Goal: Find specific page/section: Find specific page/section

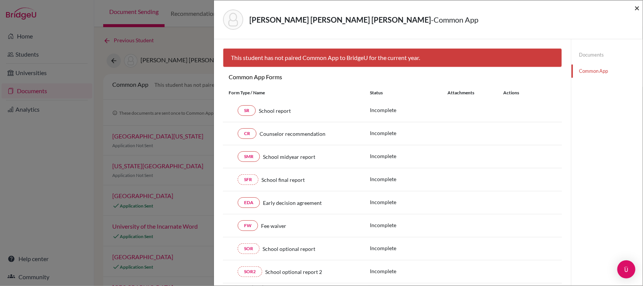
click at [636, 8] on span "×" at bounding box center [636, 7] width 5 height 11
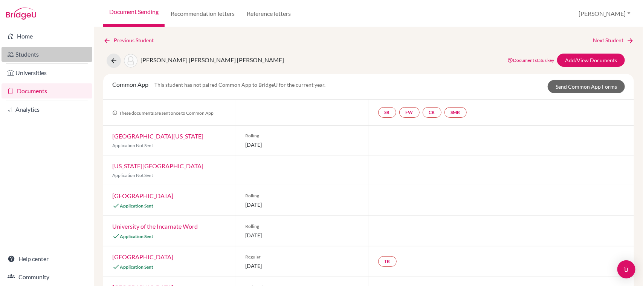
click at [55, 52] on link "Students" at bounding box center [47, 54] width 91 height 15
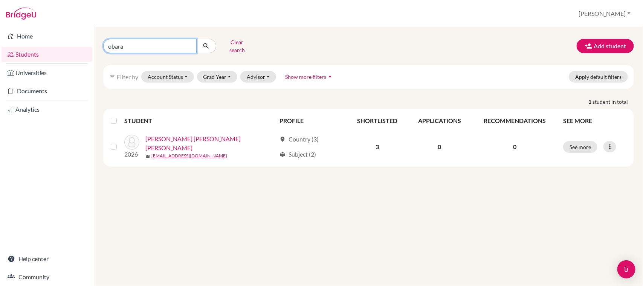
click at [127, 41] on input "obara" at bounding box center [149, 46] width 93 height 14
type input "o"
type input "fiorella"
click button "submit" at bounding box center [206, 46] width 20 height 14
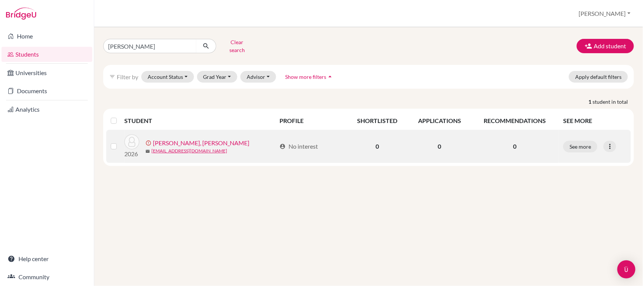
click at [234, 141] on link "ROMERO MENDEZ, FIORELLA MARÍA" at bounding box center [201, 142] width 96 height 9
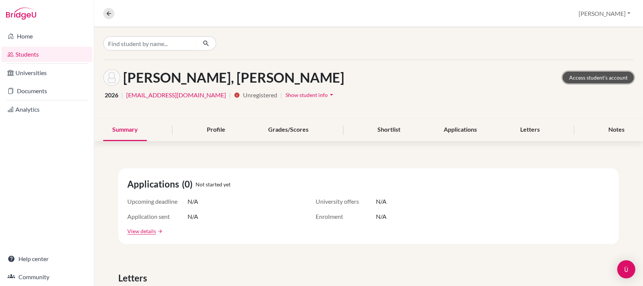
click at [592, 78] on link "Access student's account" at bounding box center [598, 78] width 71 height 12
